Goal: Task Accomplishment & Management: Complete application form

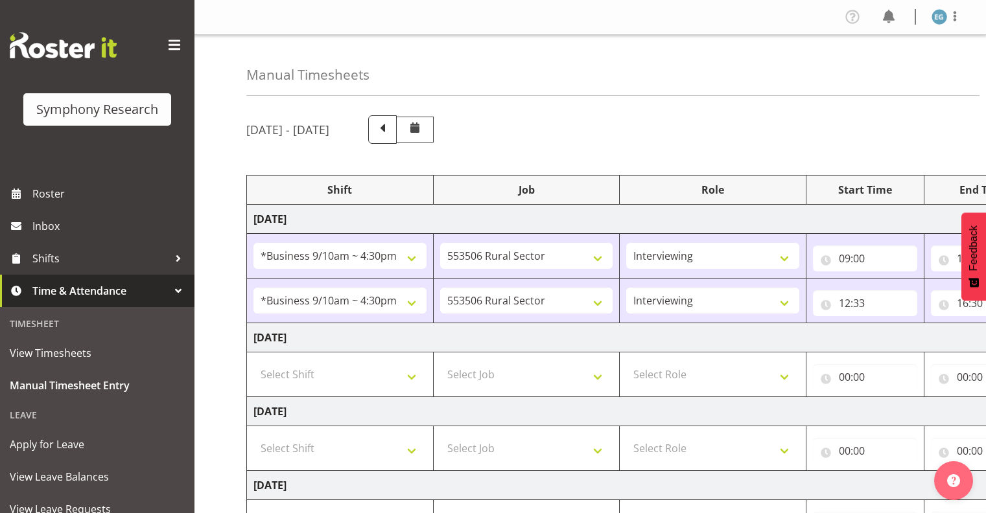
select select "26078"
select select "10587"
select select "26078"
select select "10587"
click at [410, 376] on select "Select Shift !!Weekend Residential (Roster IT Shift Label) *Business 9/10am ~ 4…" at bounding box center [339, 375] width 173 height 26
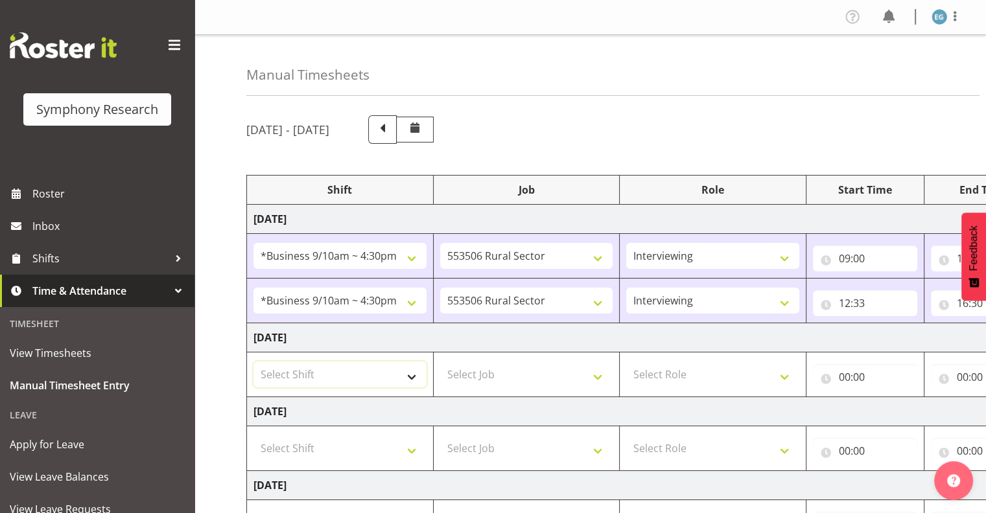
select select "48116"
click at [253, 362] on select "Select Shift !!Weekend Residential (Roster IT Shift Label) *Business 9/10am ~ 4…" at bounding box center [339, 375] width 173 height 26
click at [600, 376] on select "Select Job 550060 IF Admin 553492 World Poll Aus Wave 2 Main 2025 553493 World …" at bounding box center [526, 375] width 173 height 26
select select "10242"
click at [440, 362] on select "Select Job 550060 IF Admin 553492 World Poll Aus Wave 2 Main 2025 553493 World …" at bounding box center [526, 375] width 173 height 26
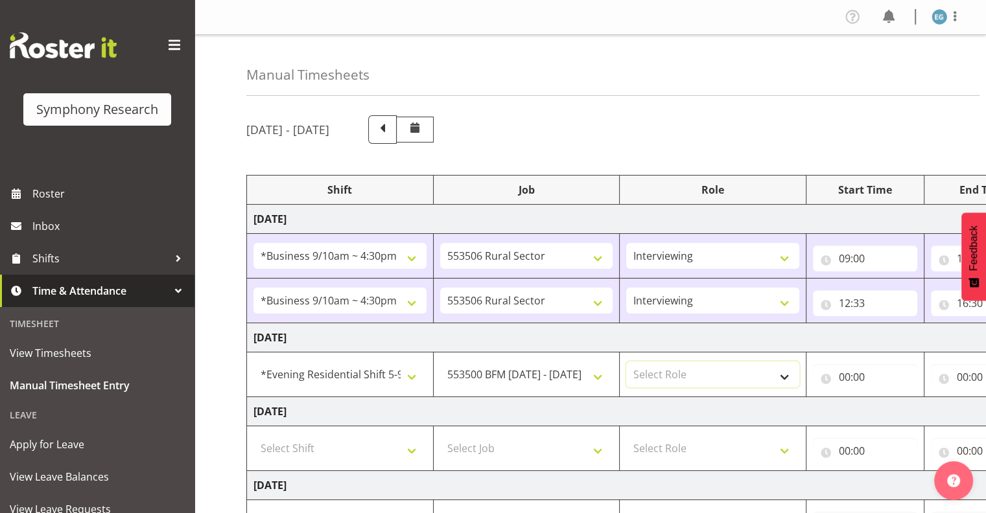
click at [785, 373] on select "Select Role Interviewing Briefing" at bounding box center [712, 375] width 173 height 26
select select "47"
click at [626, 362] on select "Select Role Interviewing Briefing" at bounding box center [712, 375] width 173 height 26
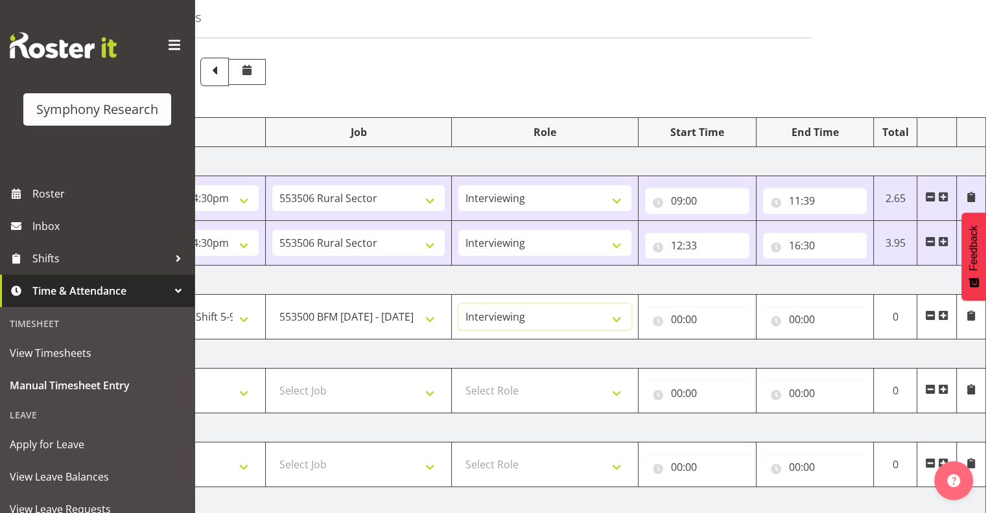
scroll to position [47, 0]
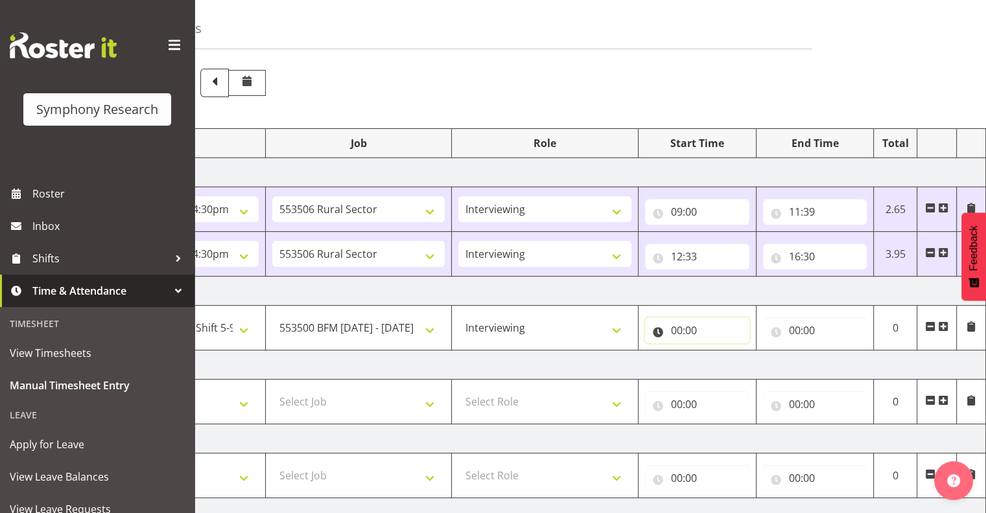
click at [682, 327] on input "00:00" at bounding box center [697, 331] width 104 height 26
click at [731, 362] on select "00 01 02 03 04 05 06 07 08 09 10 11 12 13 14 15 16 17 18 19 20 21 22 23" at bounding box center [733, 364] width 29 height 26
select select "17"
click at [719, 351] on select "00 01 02 03 04 05 06 07 08 09 10 11 12 13 14 15 16 17 18 19 20 21 22 23" at bounding box center [733, 364] width 29 height 26
type input "17:00"
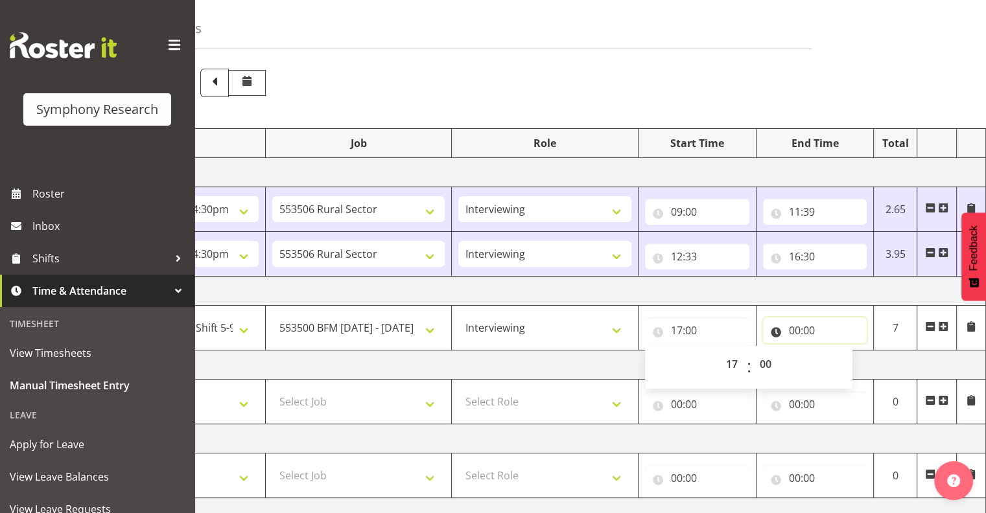
click at [814, 329] on input "00:00" at bounding box center [815, 331] width 104 height 26
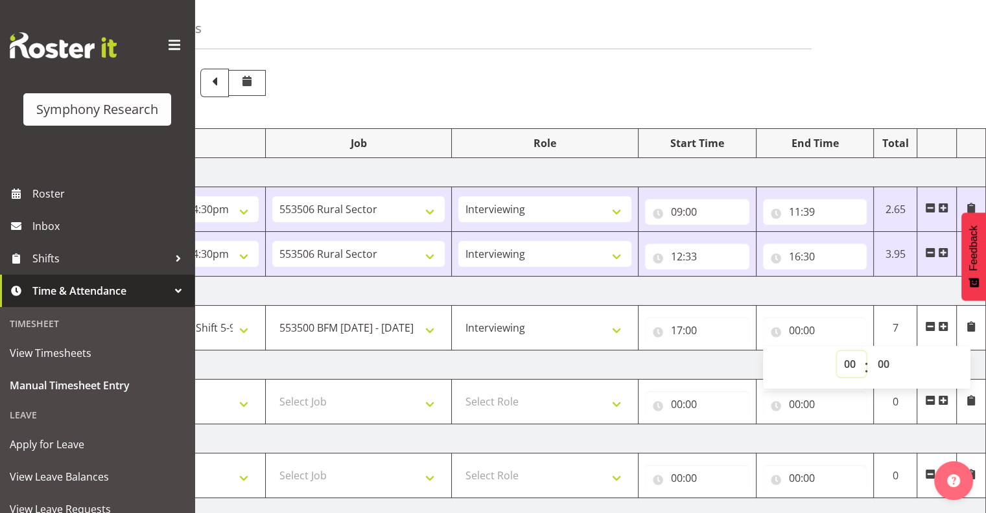
click at [849, 360] on select "00 01 02 03 04 05 06 07 08 09 10 11 12 13 14 15 16 17 18 19 20 21 22 23" at bounding box center [851, 364] width 29 height 26
select select "21"
click at [837, 351] on select "00 01 02 03 04 05 06 07 08 09 10 11 12 13 14 15 16 17 18 19 20 21 22 23" at bounding box center [851, 364] width 29 height 26
type input "21:00"
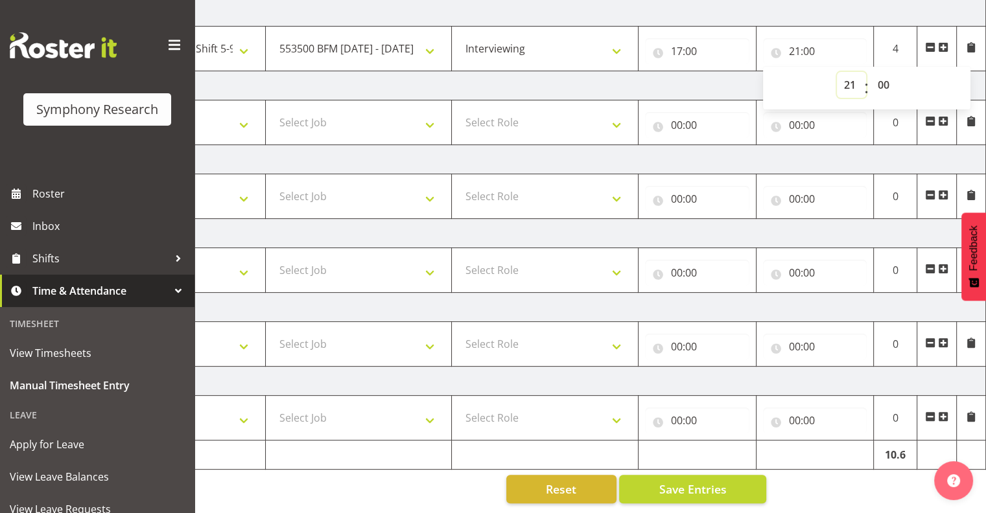
scroll to position [333, 0]
click at [690, 481] on span "Save Entries" at bounding box center [691, 489] width 67 height 17
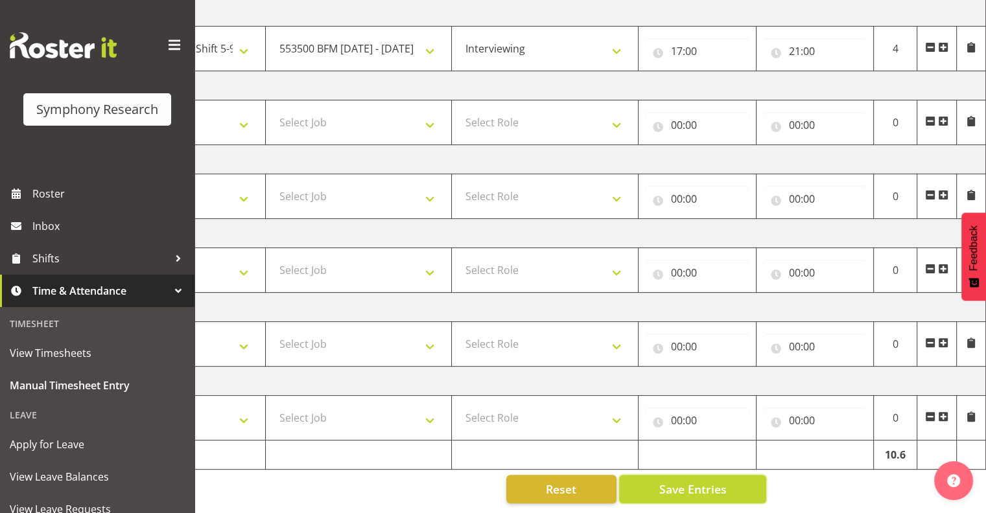
select select "26078"
select select "10587"
type input "09:00"
type input "14:52"
select select "26078"
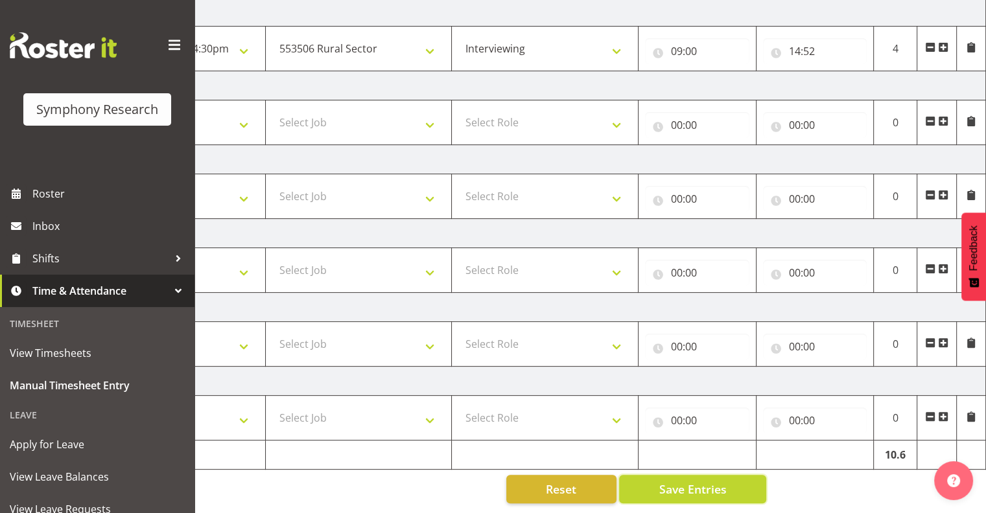
select select "10587"
select select "48116"
select select "10242"
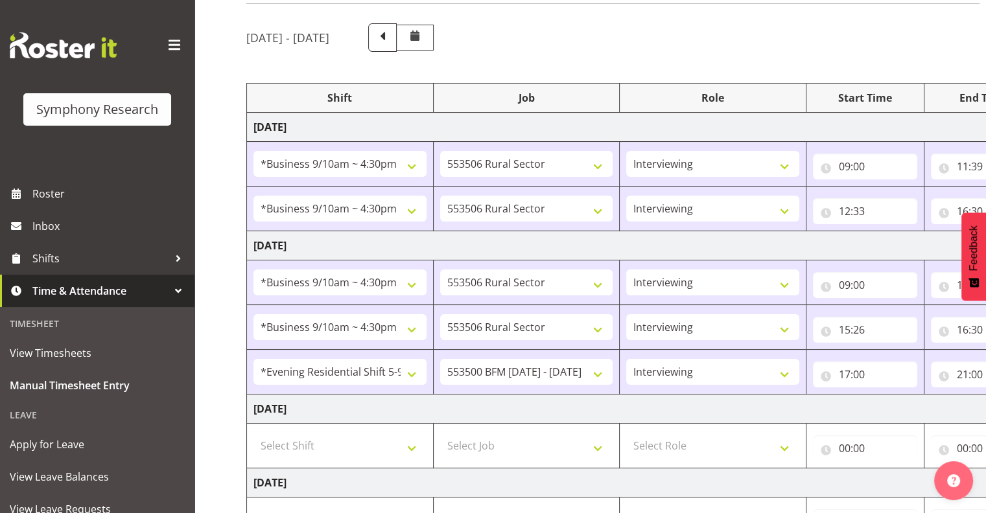
scroll to position [423, 0]
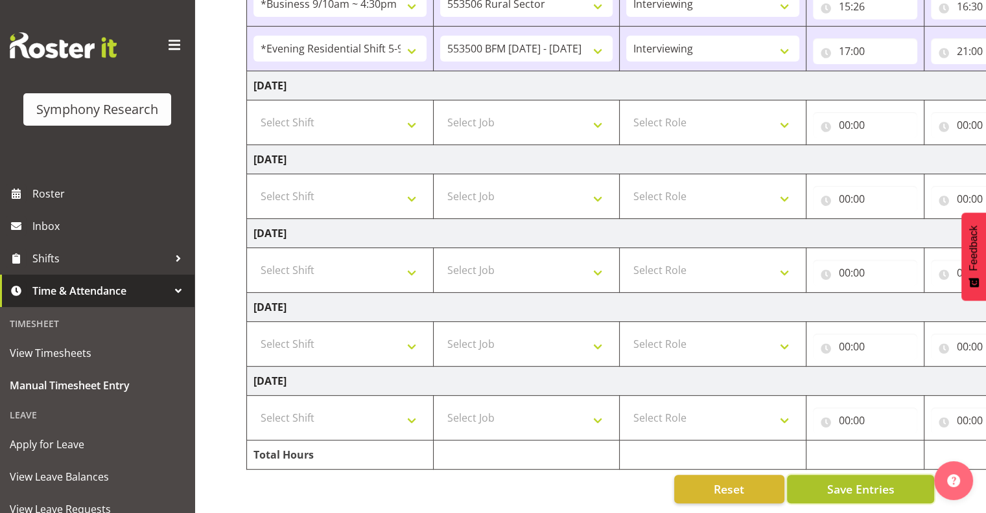
click at [853, 481] on span "Save Entries" at bounding box center [859, 489] width 67 height 17
